Goal: Transaction & Acquisition: Purchase product/service

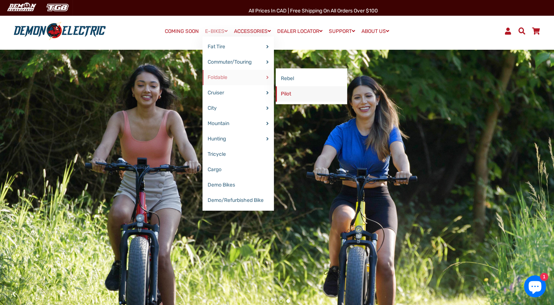
click at [287, 93] on link "Pilot" at bounding box center [311, 93] width 71 height 15
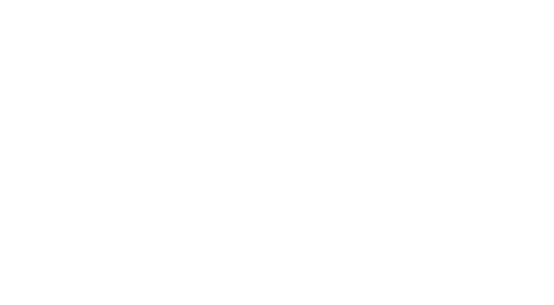
select select "******"
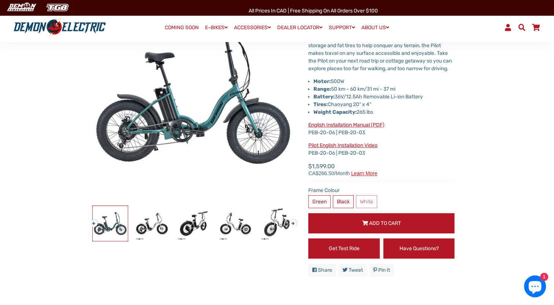
scroll to position [110, 0]
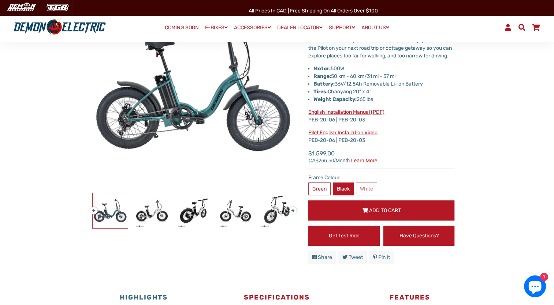
click at [342, 195] on label "Black" at bounding box center [343, 189] width 21 height 13
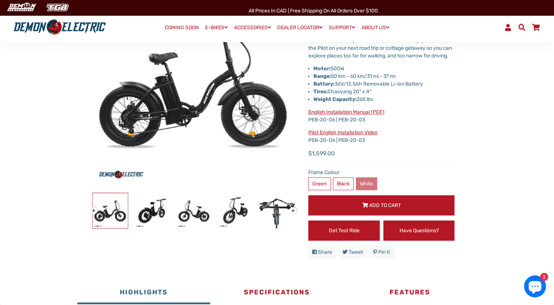
click at [368, 190] on label "White" at bounding box center [366, 183] width 21 height 13
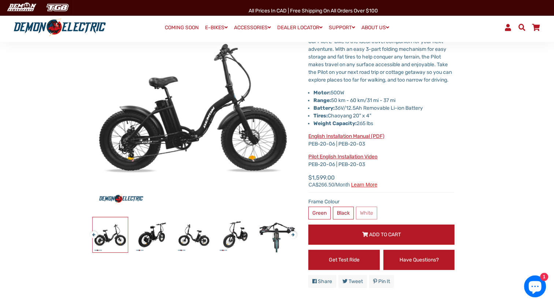
scroll to position [73, 0]
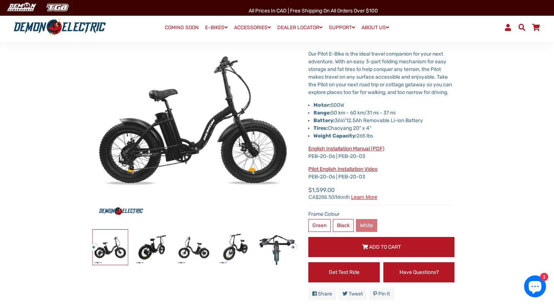
click at [361, 232] on label "White" at bounding box center [366, 225] width 21 height 13
click at [323, 232] on label "Green" at bounding box center [319, 225] width 22 height 13
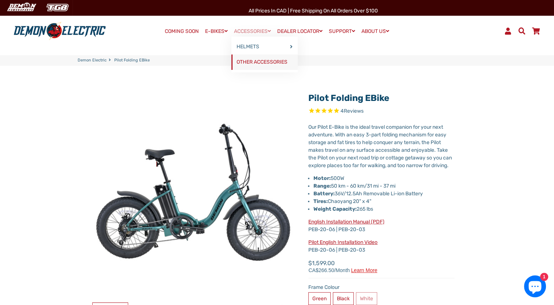
click at [271, 61] on link "OTHER ACCESSORIES" at bounding box center [264, 62] width 66 height 15
